Goal: Information Seeking & Learning: Learn about a topic

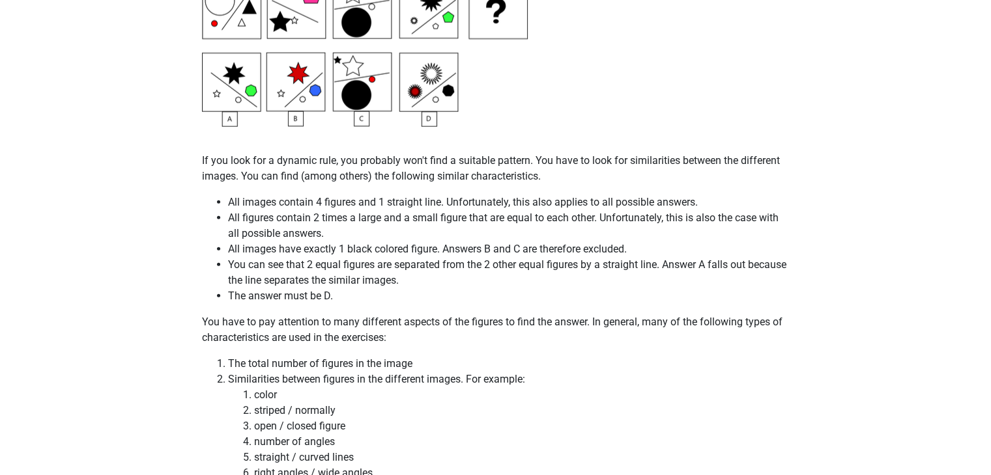
scroll to position [3048, 0]
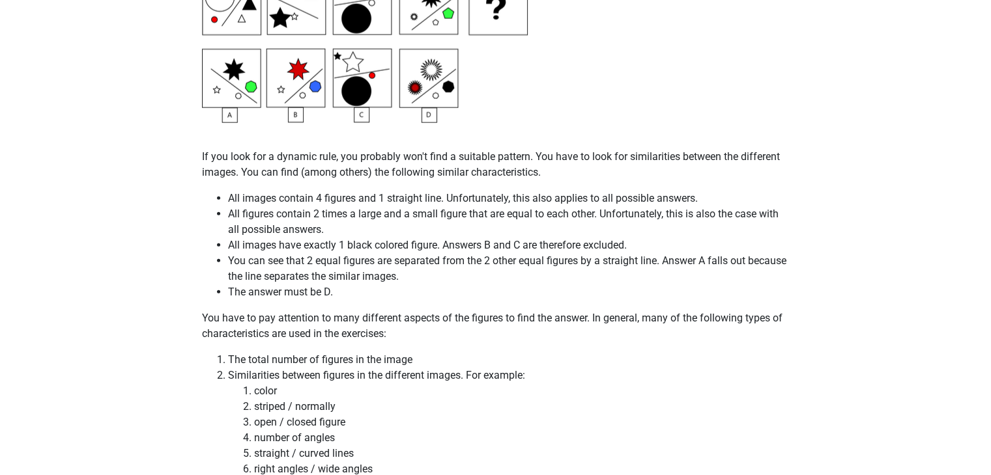
click at [360, 225] on li "All figures contain 2 times a large and a small figure that are equal to each o…" at bounding box center [508, 221] width 561 height 31
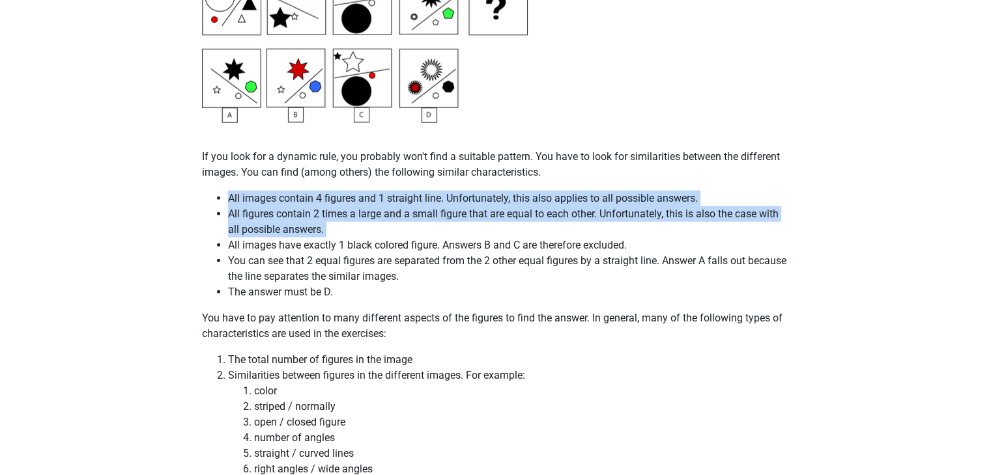
drag, startPoint x: 360, startPoint y: 225, endPoint x: 357, endPoint y: 196, distance: 28.8
click at [357, 196] on ul "All images contain 4 figures and 1 straight line. Unfortunately, this also appl…" at bounding box center [496, 245] width 588 height 109
click at [357, 196] on li "All images contain 4 figures and 1 straight line. Unfortunately, this also appl…" at bounding box center [508, 199] width 561 height 16
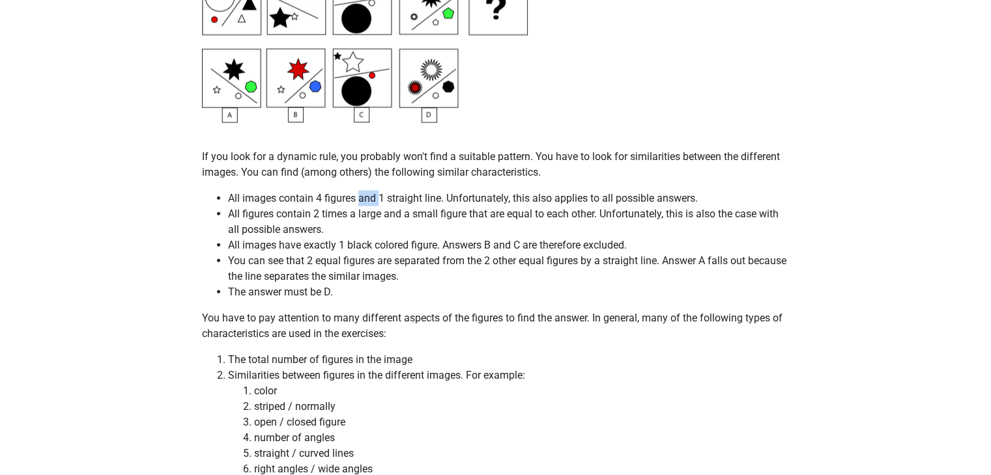
click at [357, 196] on li "All images contain 4 figures and 1 straight line. Unfortunately, this also appl…" at bounding box center [508, 199] width 561 height 16
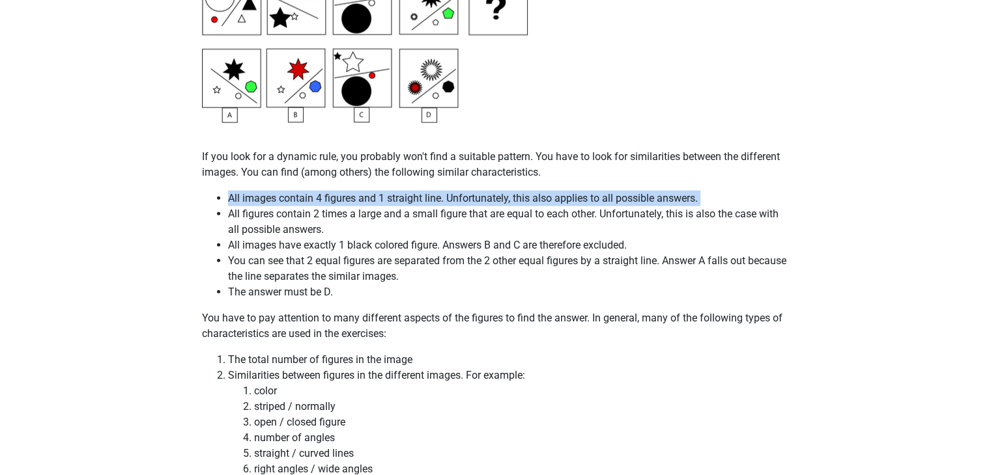
click at [357, 196] on li "All images contain 4 figures and 1 straight line. Unfortunately, this also appl…" at bounding box center [508, 199] width 561 height 16
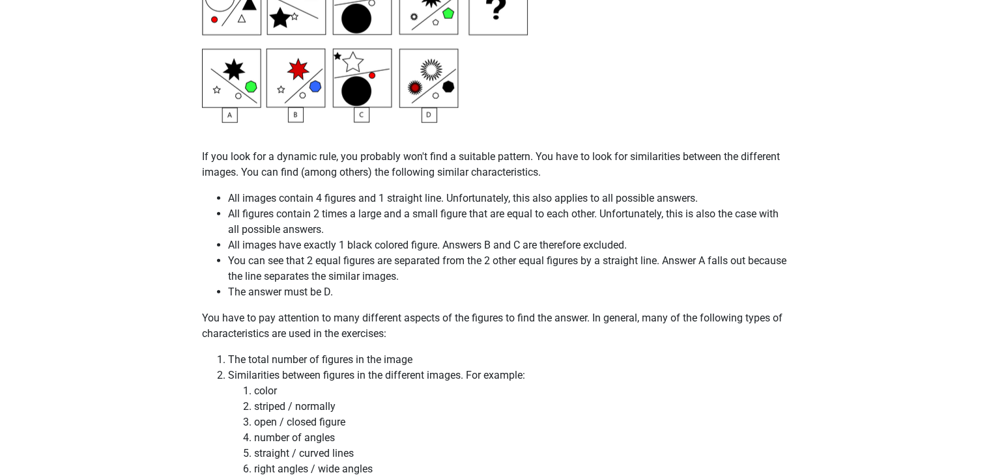
click at [334, 211] on li "All figures contain 2 times a large and a small figure that are equal to each o…" at bounding box center [508, 221] width 561 height 31
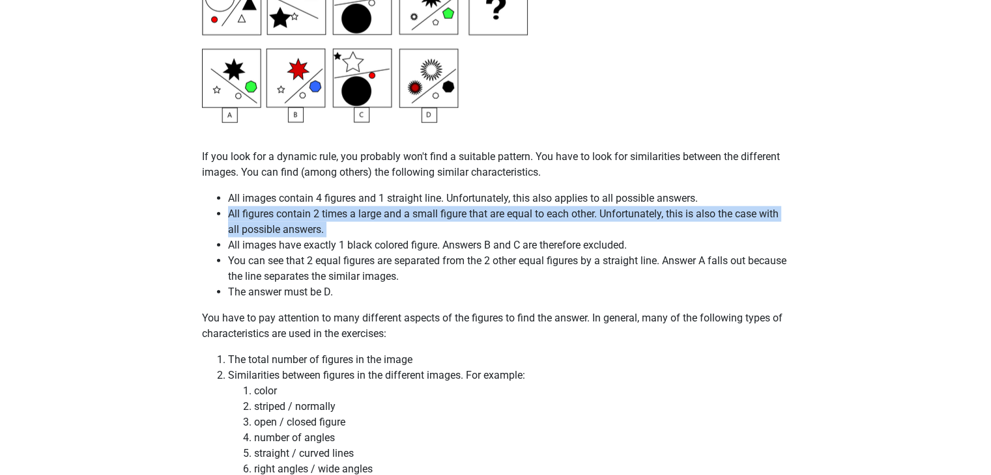
click at [334, 211] on li "All figures contain 2 times a large and a small figure that are equal to each o…" at bounding box center [508, 221] width 561 height 31
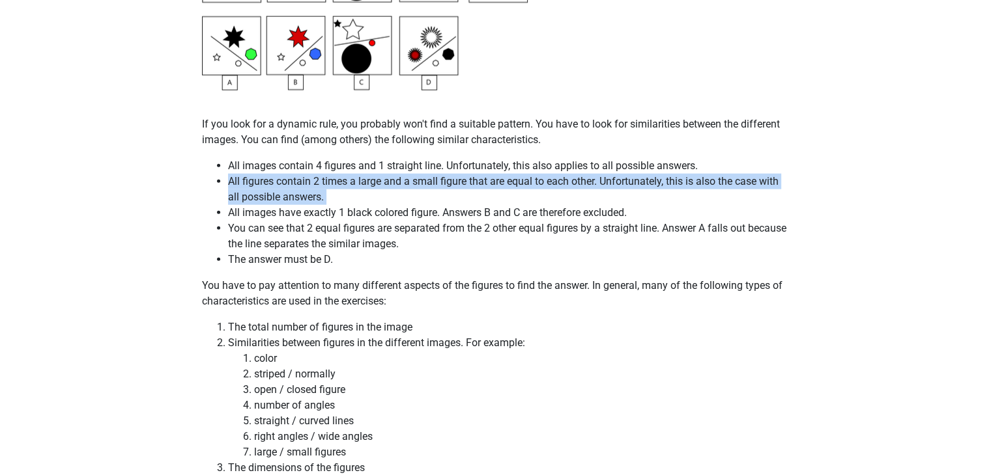
scroll to position [3085, 0]
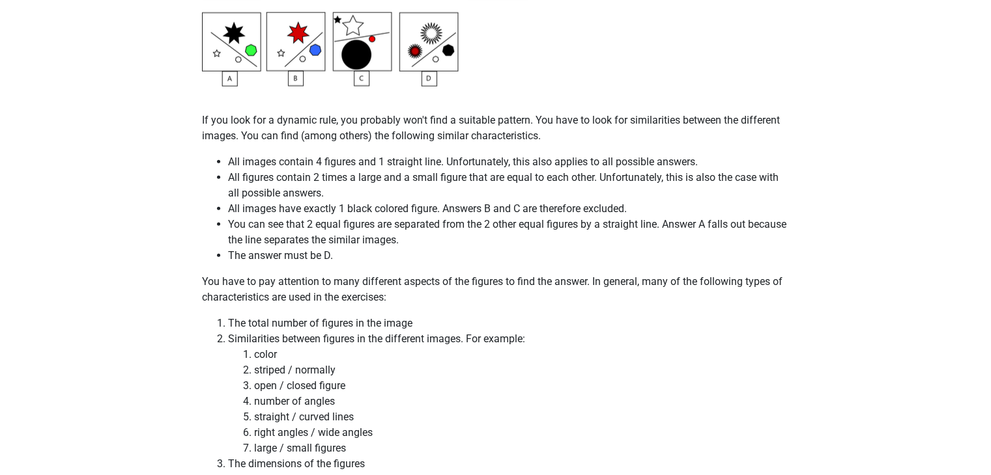
click at [365, 212] on li "All images have exactly 1 black colored figure. Answers B and C are therefore e…" at bounding box center [508, 209] width 561 height 16
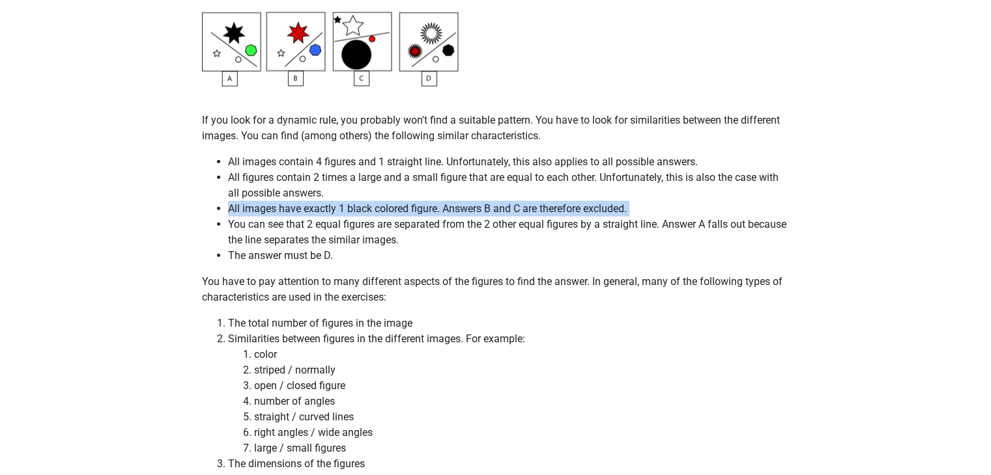
click at [365, 212] on li "All images have exactly 1 black colored figure. Answers B and C are therefore e…" at bounding box center [508, 209] width 561 height 16
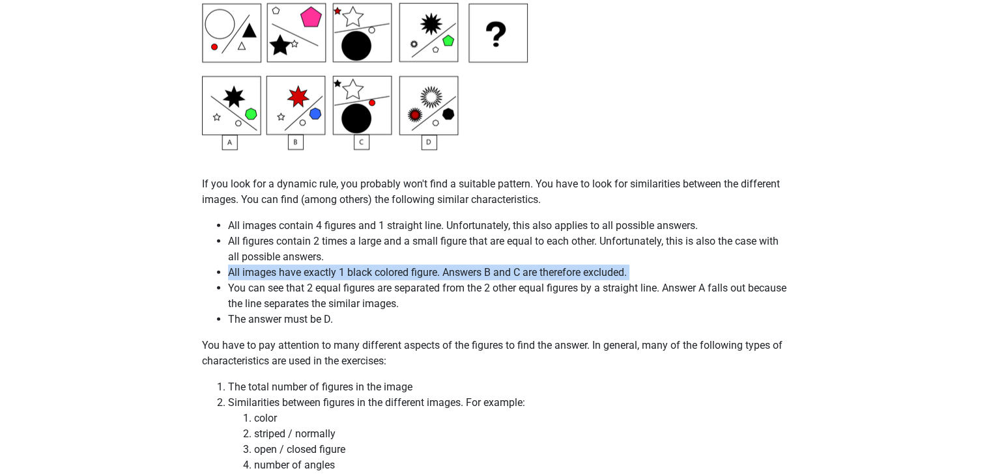
scroll to position [3020, 0]
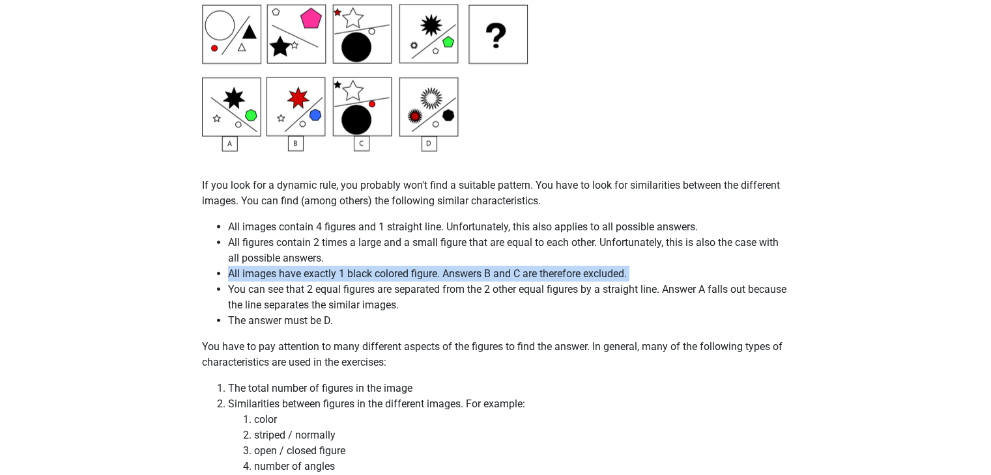
click at [320, 274] on li "All images have exactly 1 black colored figure. Answers B and C are therefore e…" at bounding box center [508, 274] width 561 height 16
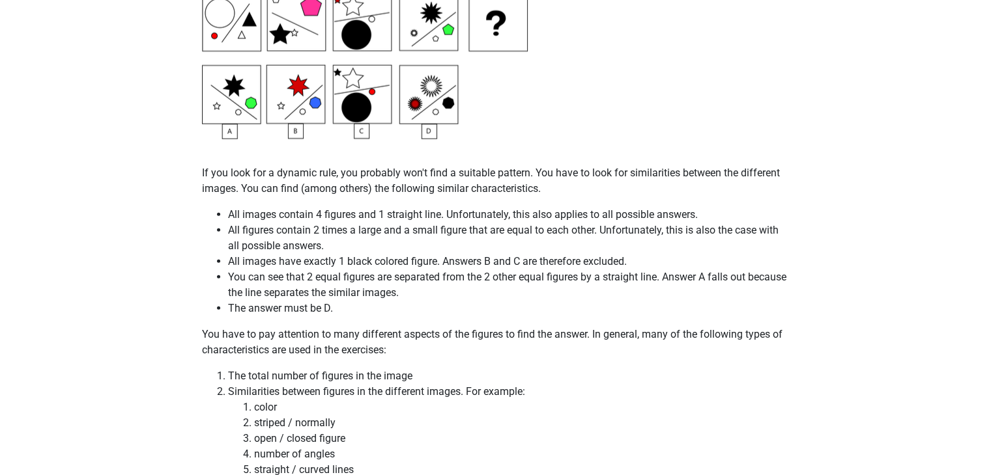
scroll to position [3033, 0]
click at [343, 281] on li "You can see that 2 equal figures are separated from the 2 other equal figures b…" at bounding box center [508, 284] width 561 height 31
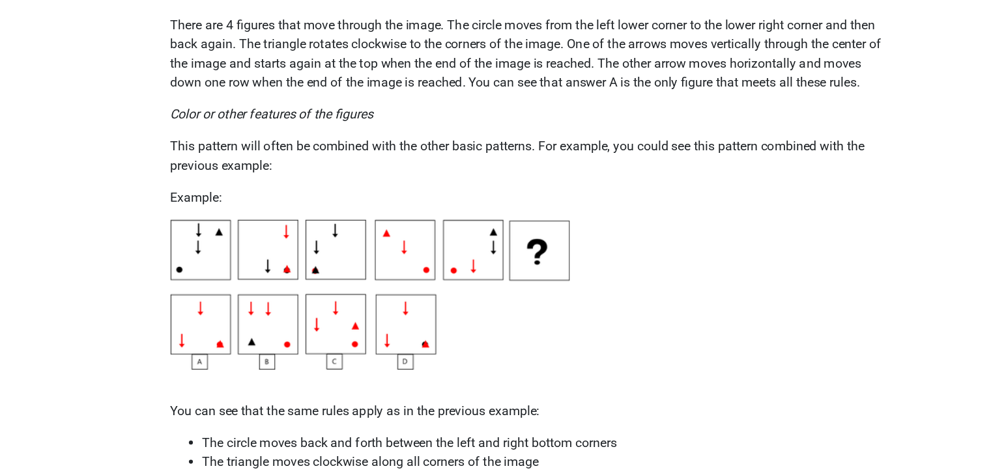
scroll to position [2011, 0]
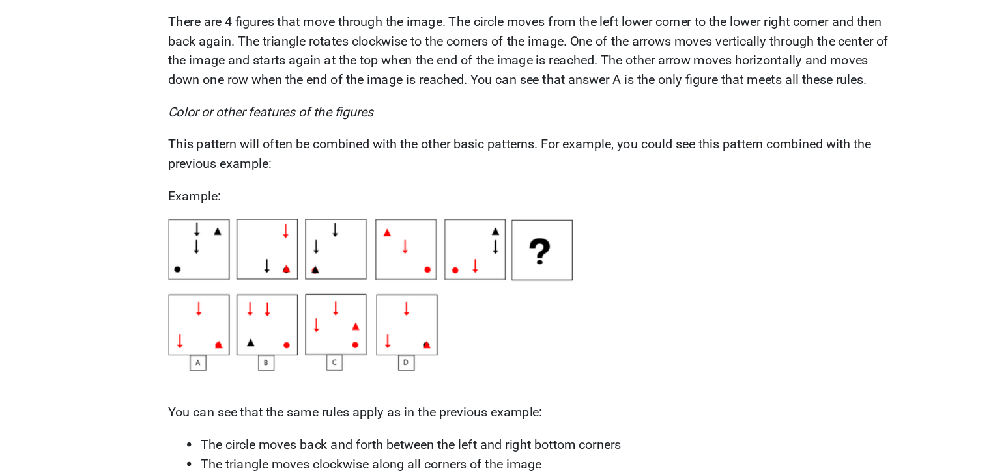
click at [801, 276] on div "On this page we will discuss the most common patterns for inductive reasoning q…" at bounding box center [495, 71] width 619 height 3982
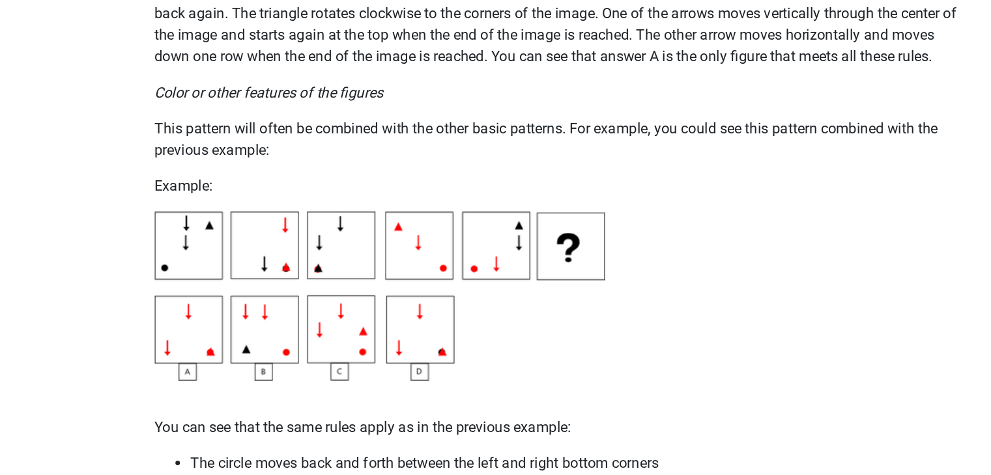
click at [438, 269] on img at bounding box center [365, 295] width 326 height 122
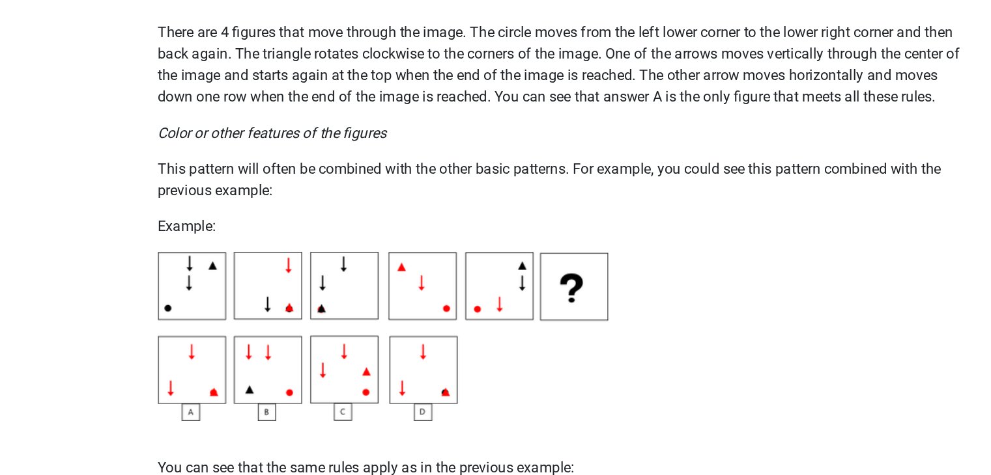
click at [317, 234] on img at bounding box center [365, 295] width 326 height 122
click at [318, 226] on div "On this page we will discuss the most common patterns for inductive reasoning q…" at bounding box center [495, 71] width 619 height 3982
click at [378, 306] on img at bounding box center [365, 295] width 326 height 122
click at [395, 307] on img at bounding box center [365, 295] width 326 height 122
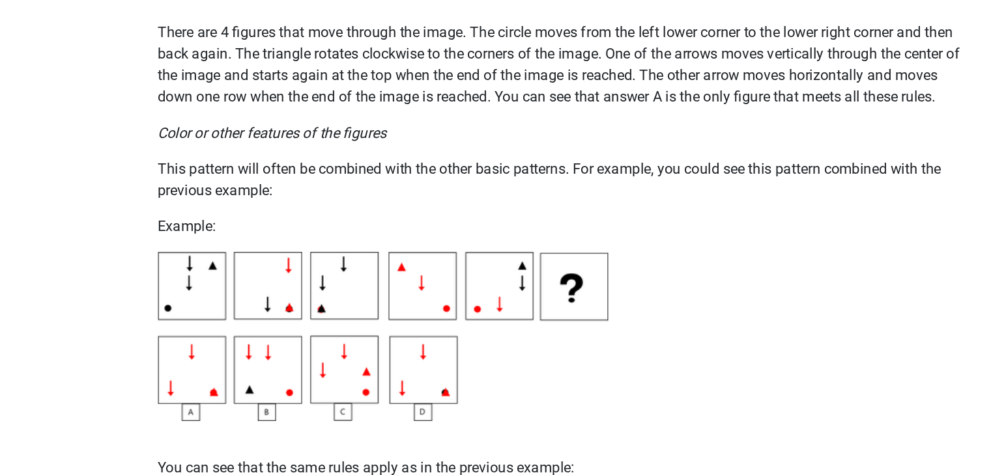
click at [395, 307] on img at bounding box center [365, 295] width 326 height 122
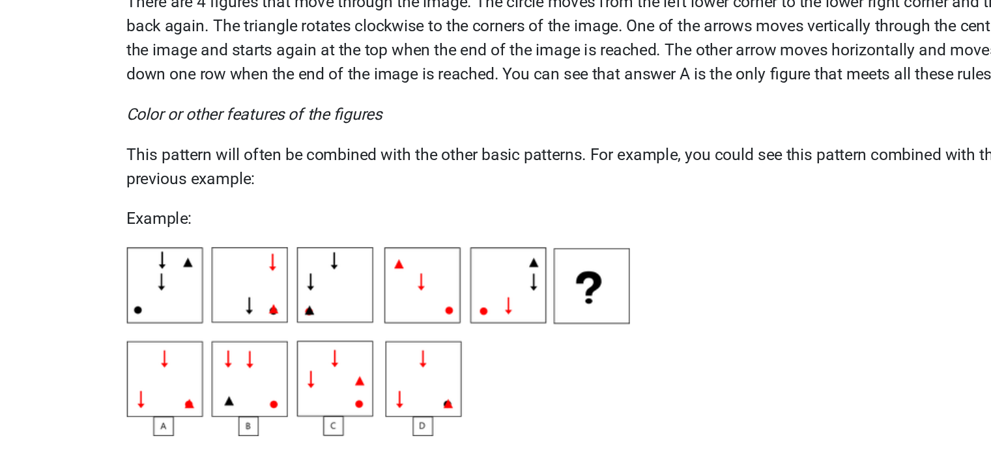
click at [426, 258] on img at bounding box center [365, 295] width 326 height 122
drag, startPoint x: 426, startPoint y: 258, endPoint x: 418, endPoint y: 258, distance: 8.5
click at [418, 258] on img at bounding box center [365, 295] width 326 height 122
click at [216, 326] on img at bounding box center [365, 295] width 326 height 122
click at [202, 328] on div "On this page we will discuss the most common patterns for inductive reasoning q…" at bounding box center [495, 71] width 619 height 3982
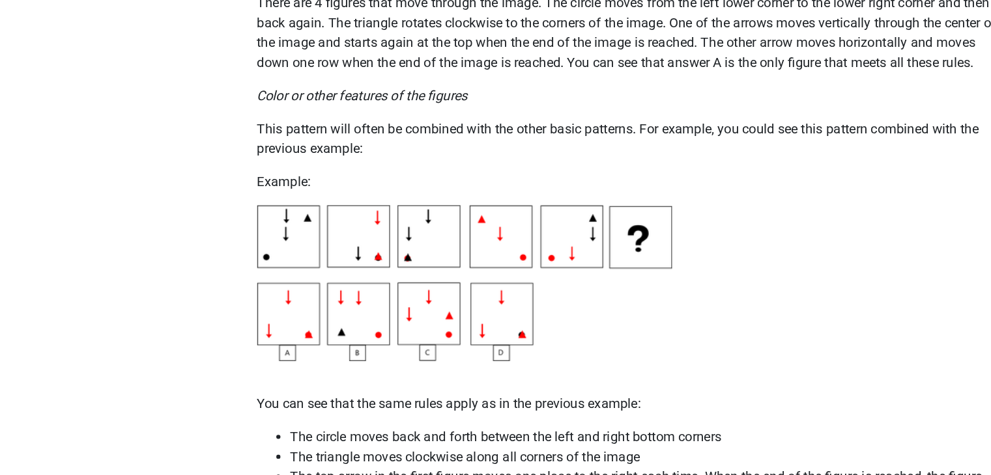
click at [447, 348] on img at bounding box center [365, 295] width 326 height 122
click at [404, 332] on img at bounding box center [365, 295] width 326 height 122
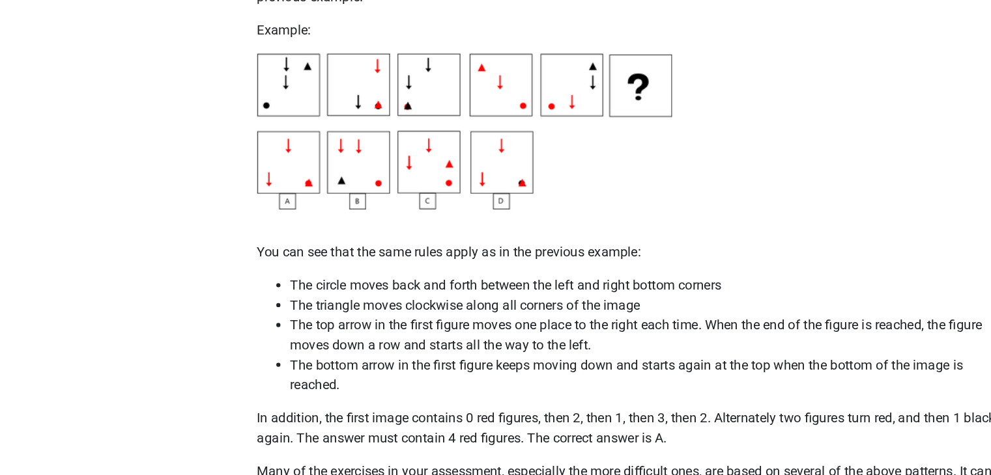
scroll to position [2103, 0]
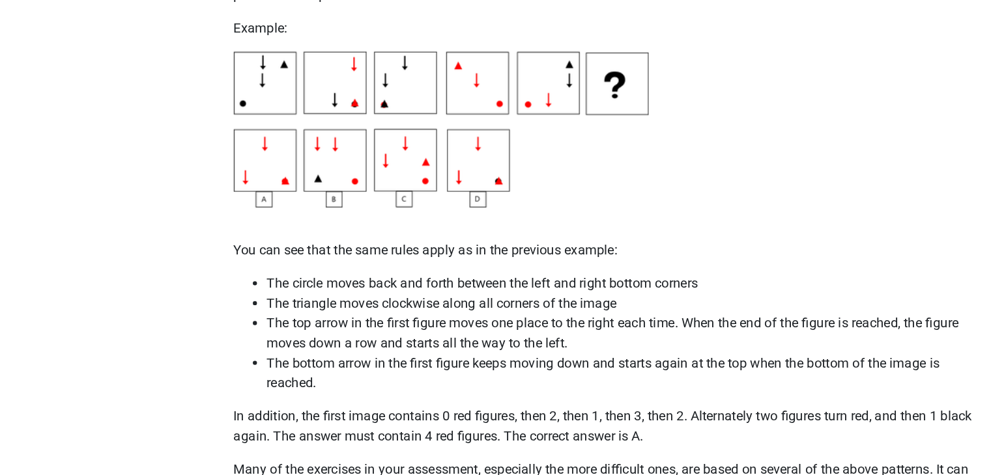
click at [307, 360] on li "The top arrow in the first figure moves one place to the right each time. When …" at bounding box center [508, 363] width 561 height 31
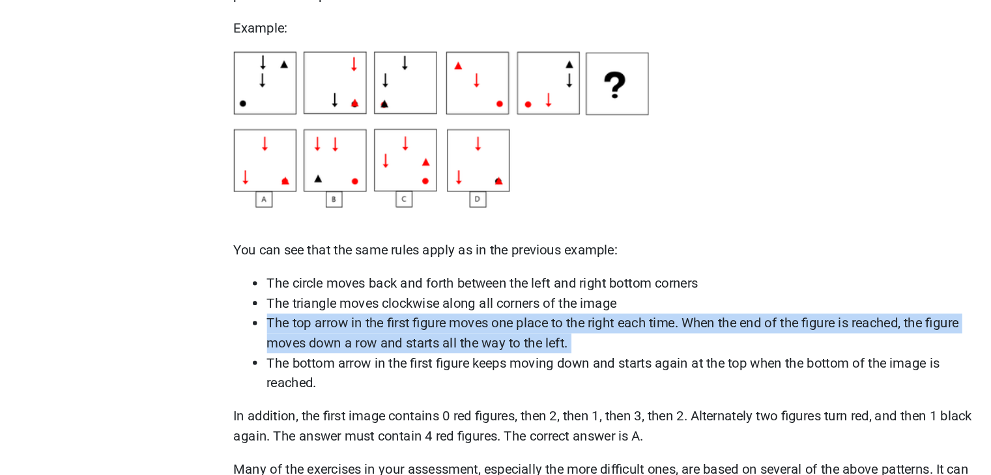
click at [307, 360] on li "The top arrow in the first figure moves one place to the right each time. When …" at bounding box center [508, 363] width 561 height 31
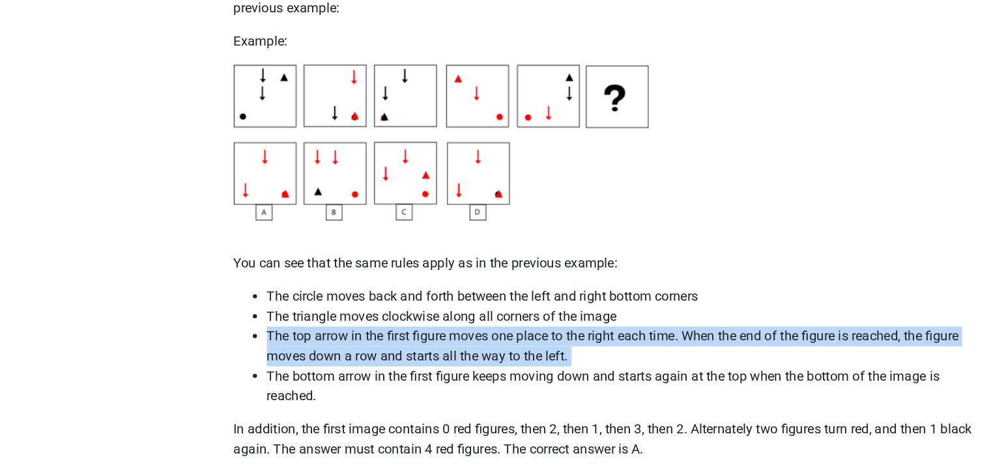
scroll to position [2102, 0]
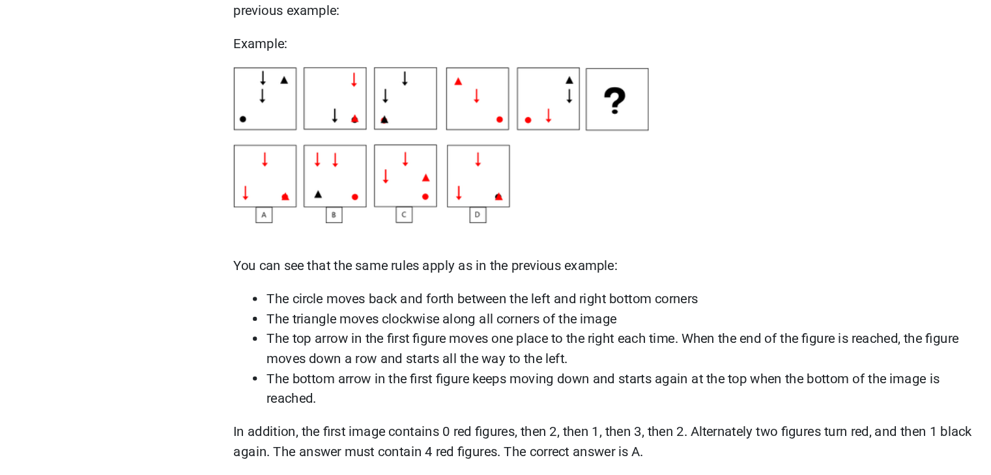
click at [330, 398] on li "The bottom arrow in the first figure keeps moving down and starts again at the …" at bounding box center [508, 395] width 561 height 31
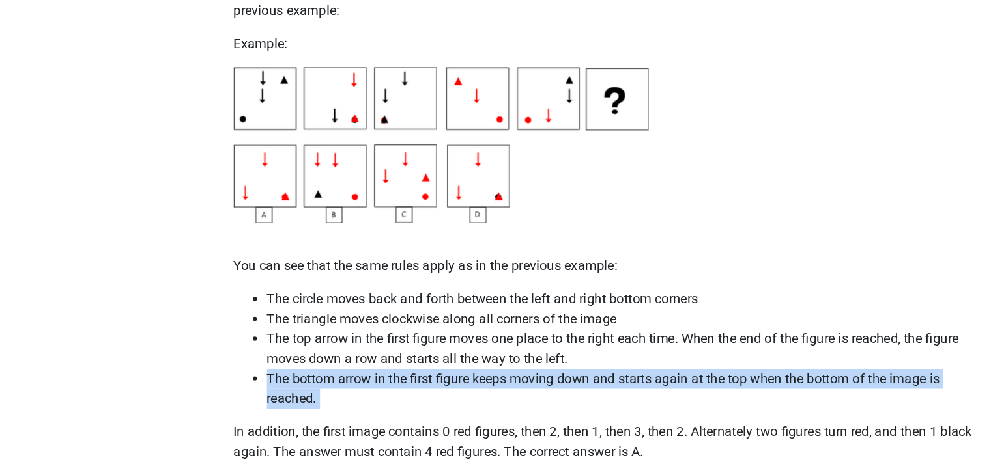
click at [330, 398] on li "The bottom arrow in the first figure keeps moving down and starts again at the …" at bounding box center [508, 395] width 561 height 31
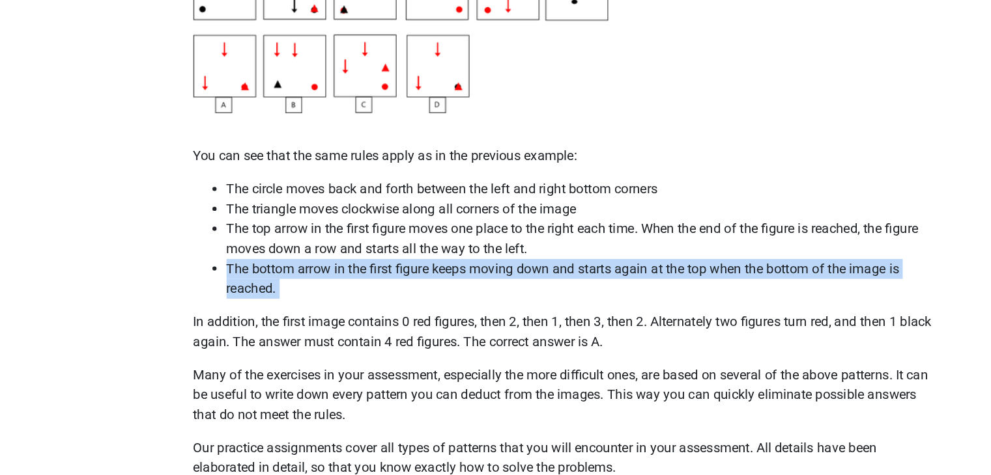
scroll to position [2179, 0]
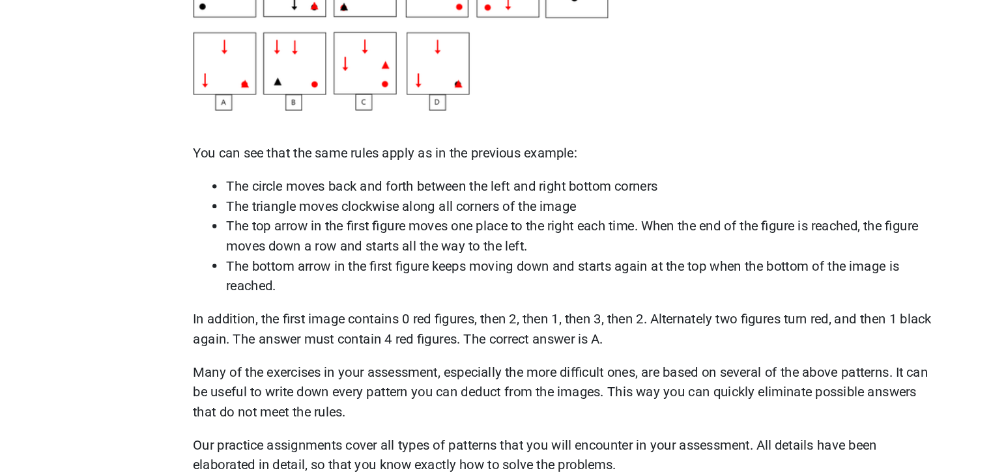
click at [356, 376] on p "In addition, the first image contains 0 red figures, then 2, then 1, then 3, th…" at bounding box center [496, 360] width 588 height 31
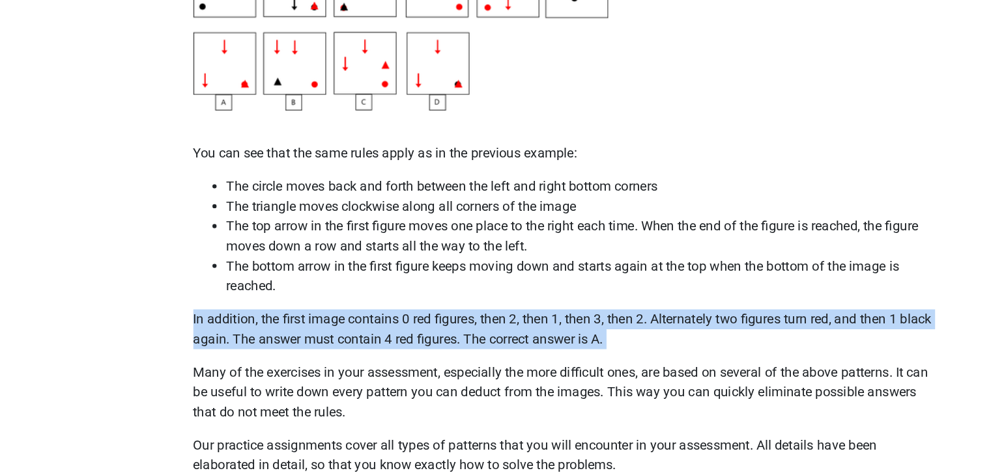
click at [356, 376] on p "In addition, the first image contains 0 red figures, then 2, then 1, then 3, th…" at bounding box center [496, 360] width 588 height 31
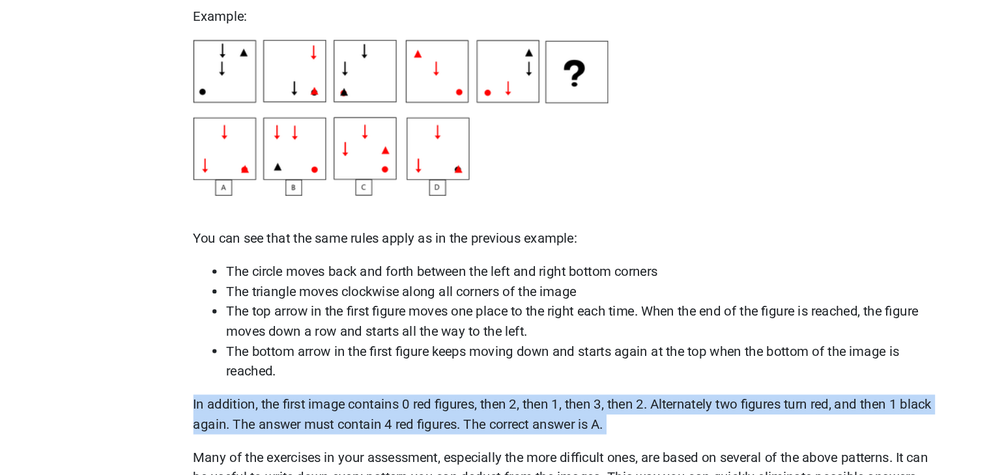
scroll to position [2178, 0]
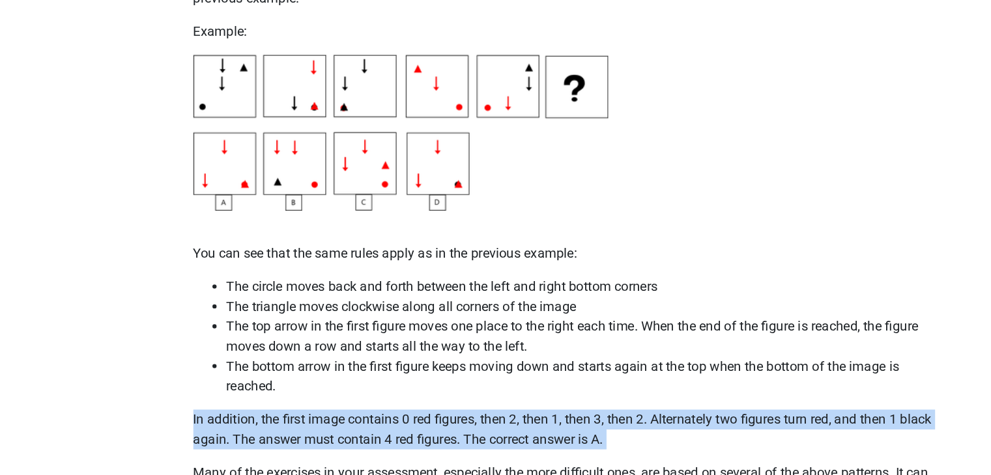
click at [429, 358] on p "In addition, the first image contains 0 red figures, then 2, then 1, then 3, th…" at bounding box center [496, 361] width 588 height 31
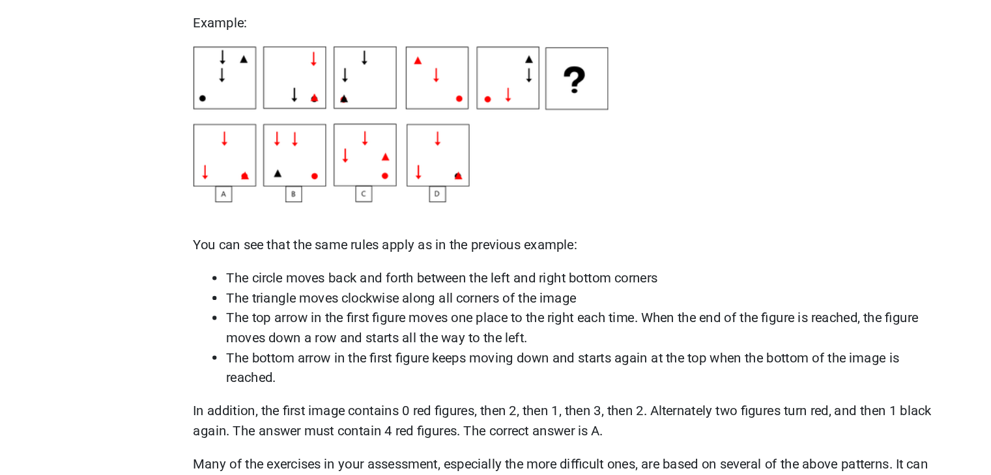
scroll to position [2135, 0]
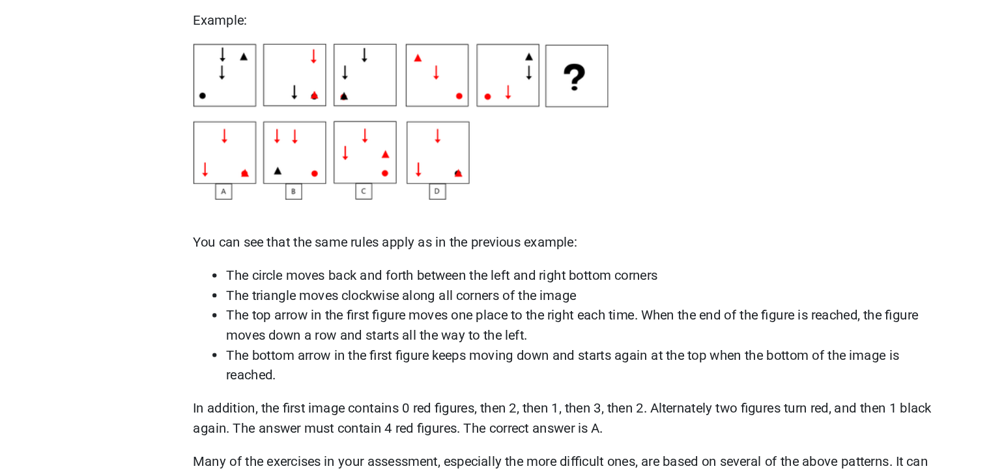
click at [492, 407] on p "In addition, the first image contains 0 red figures, then 2, then 1, then 3, th…" at bounding box center [496, 404] width 588 height 31
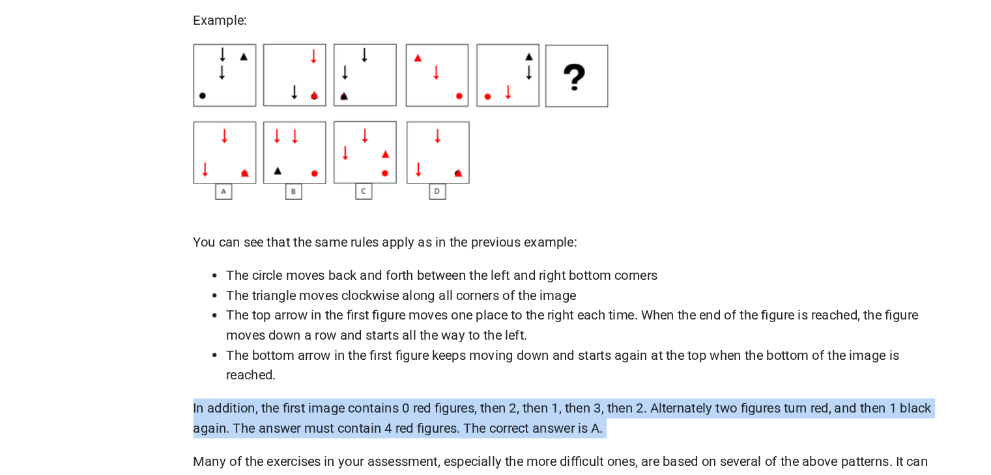
click at [492, 407] on p "In addition, the first image contains 0 red figures, then 2, then 1, then 3, th…" at bounding box center [496, 404] width 588 height 31
click at [485, 408] on p "In addition, the first image contains 0 red figures, then 2, then 1, then 3, th…" at bounding box center [496, 404] width 588 height 31
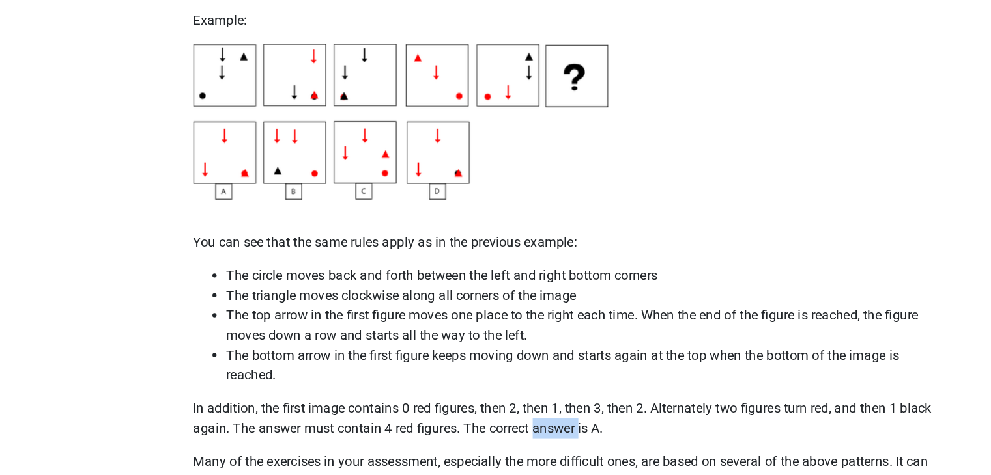
click at [485, 408] on p "In addition, the first image contains 0 red figures, then 2, then 1, then 3, th…" at bounding box center [496, 404] width 588 height 31
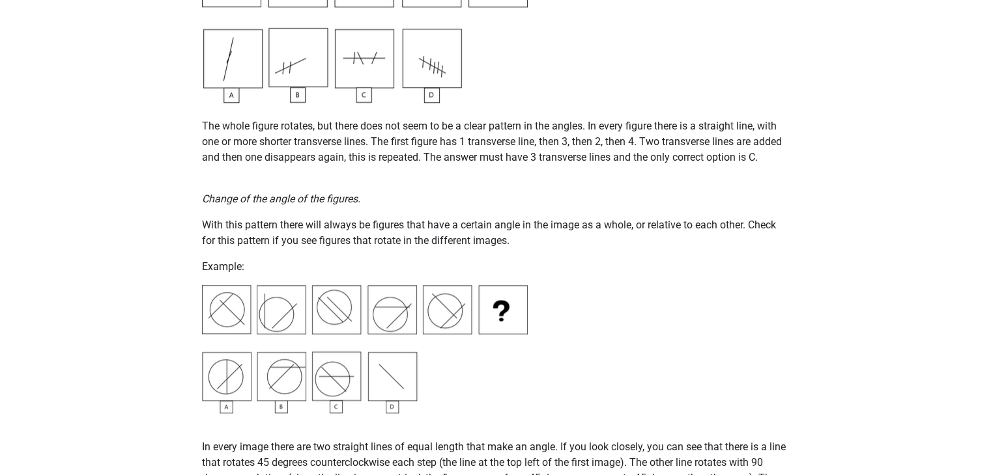
scroll to position [1303, 0]
